Goal: Task Accomplishment & Management: Use online tool/utility

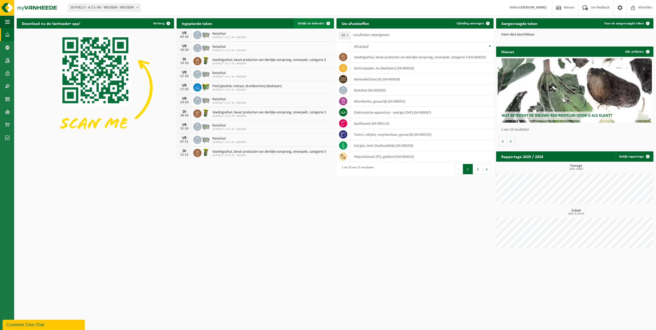
click at [312, 22] on span "Bekijk uw kalender" at bounding box center [311, 23] width 26 height 3
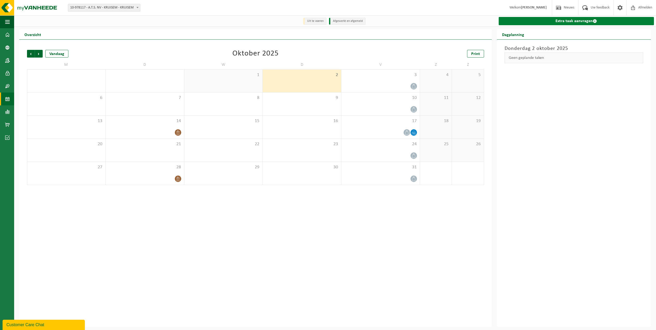
click at [568, 23] on link "Extra taak aanvragen" at bounding box center [575, 21] width 155 height 8
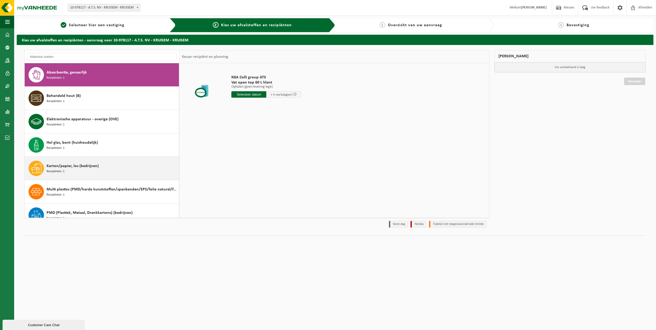
click at [67, 165] on span "Karton/papier, los (bedrijven)" at bounding box center [73, 166] width 52 height 6
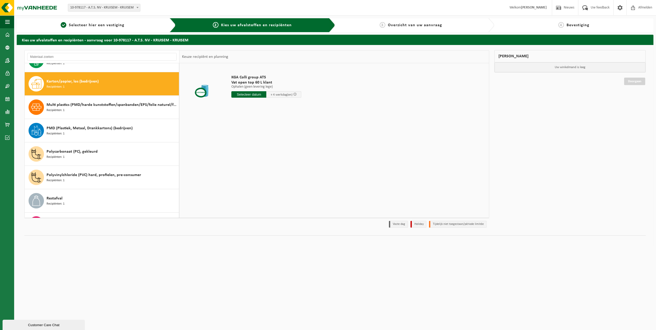
scroll to position [94, 0]
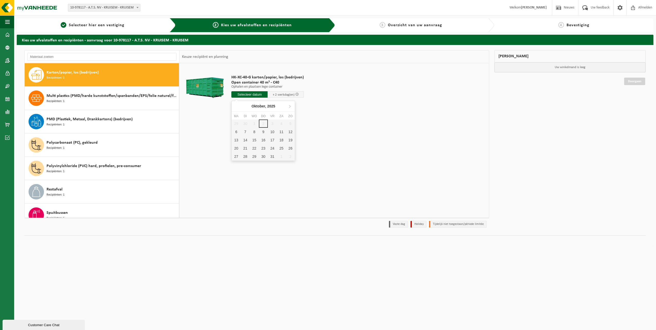
click at [246, 95] on input "text" at bounding box center [249, 94] width 36 height 6
click at [235, 133] on div "6" at bounding box center [235, 132] width 9 height 8
type input "Van 2025-10-06"
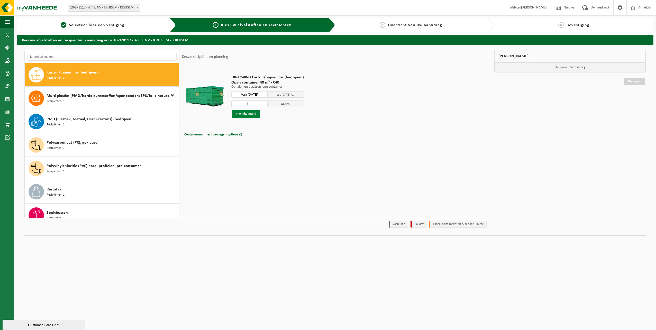
click at [249, 114] on button "In winkelmand" at bounding box center [246, 114] width 28 height 8
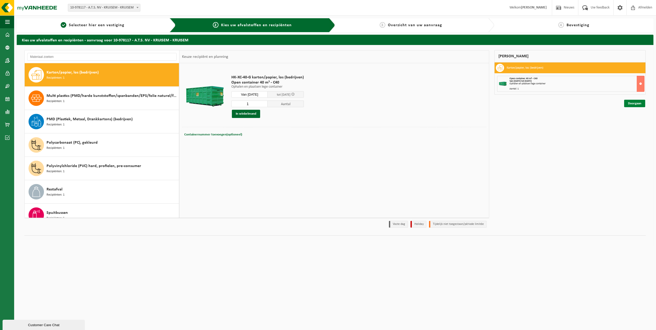
click at [637, 104] on link "Doorgaan" at bounding box center [634, 103] width 21 height 7
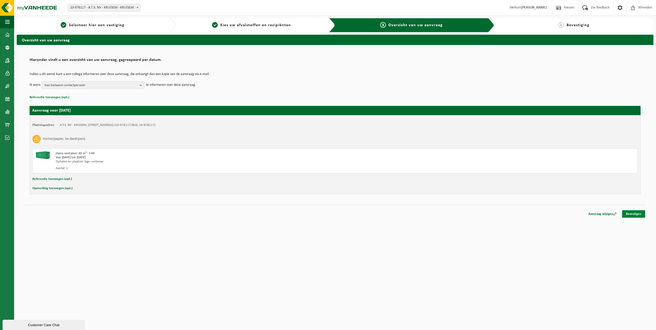
click at [635, 214] on link "Bevestigen" at bounding box center [633, 213] width 23 height 7
